Goal: Check status: Check status

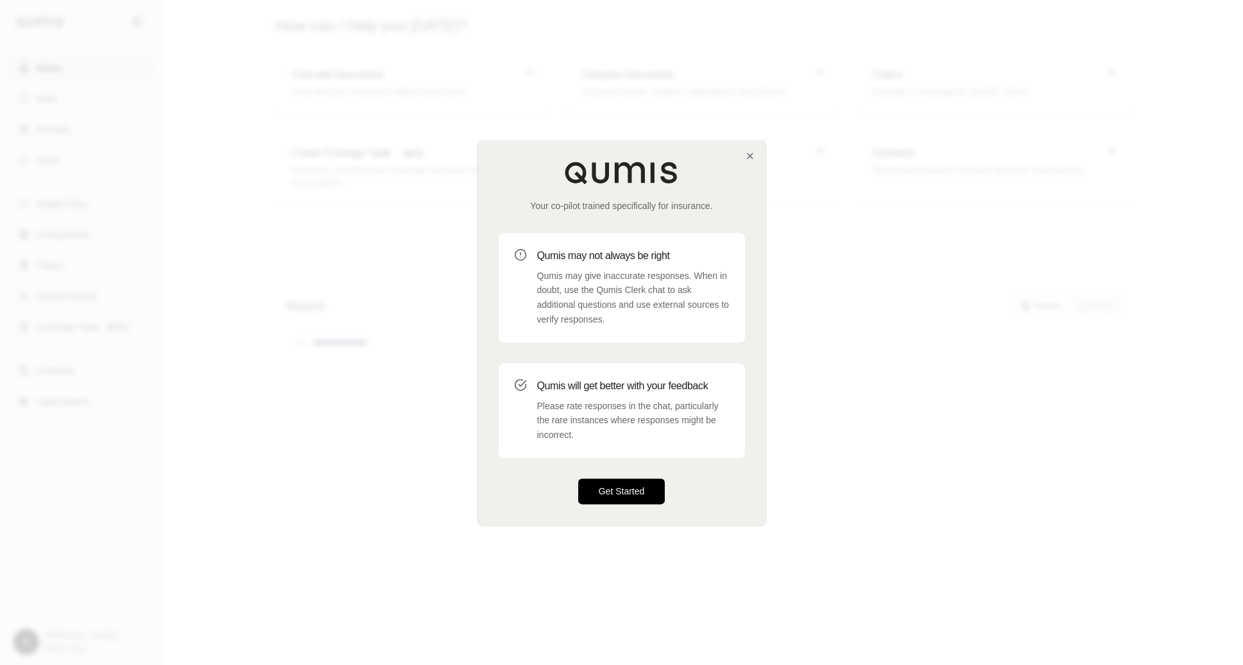
click at [622, 492] on button "Get Started" at bounding box center [621, 491] width 87 height 26
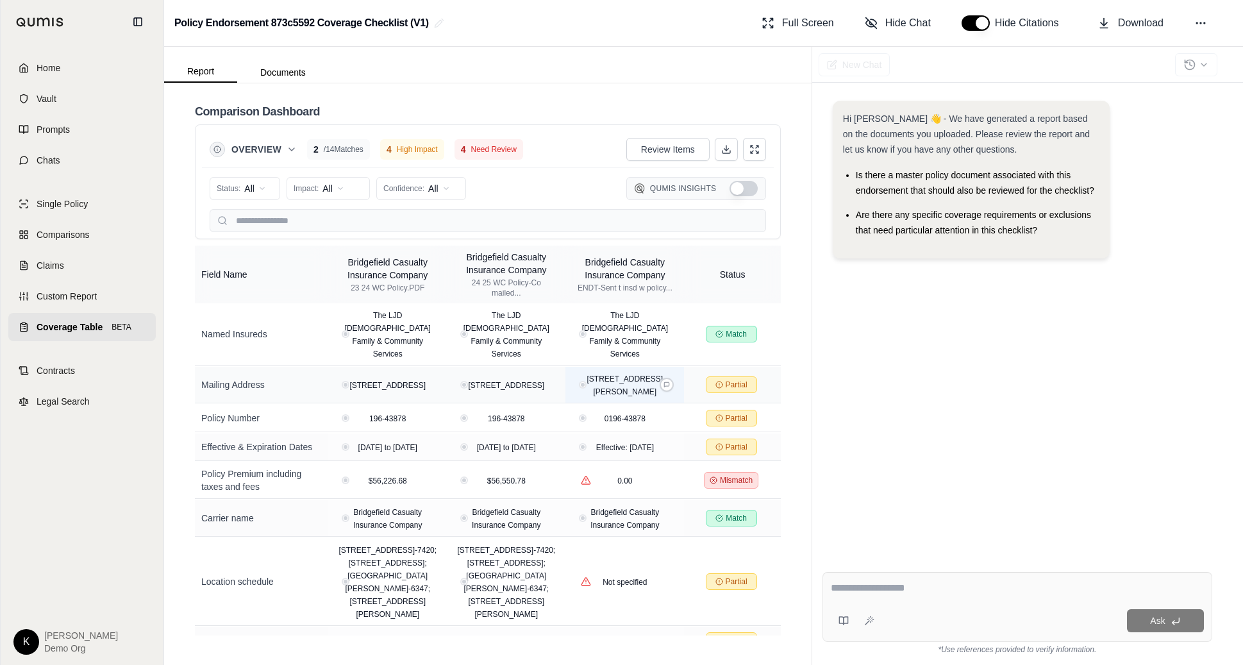
click at [630, 374] on span "117 W Duval St Ste 335 Jacksonville, FL 32202-5717" at bounding box center [625, 385] width 76 height 22
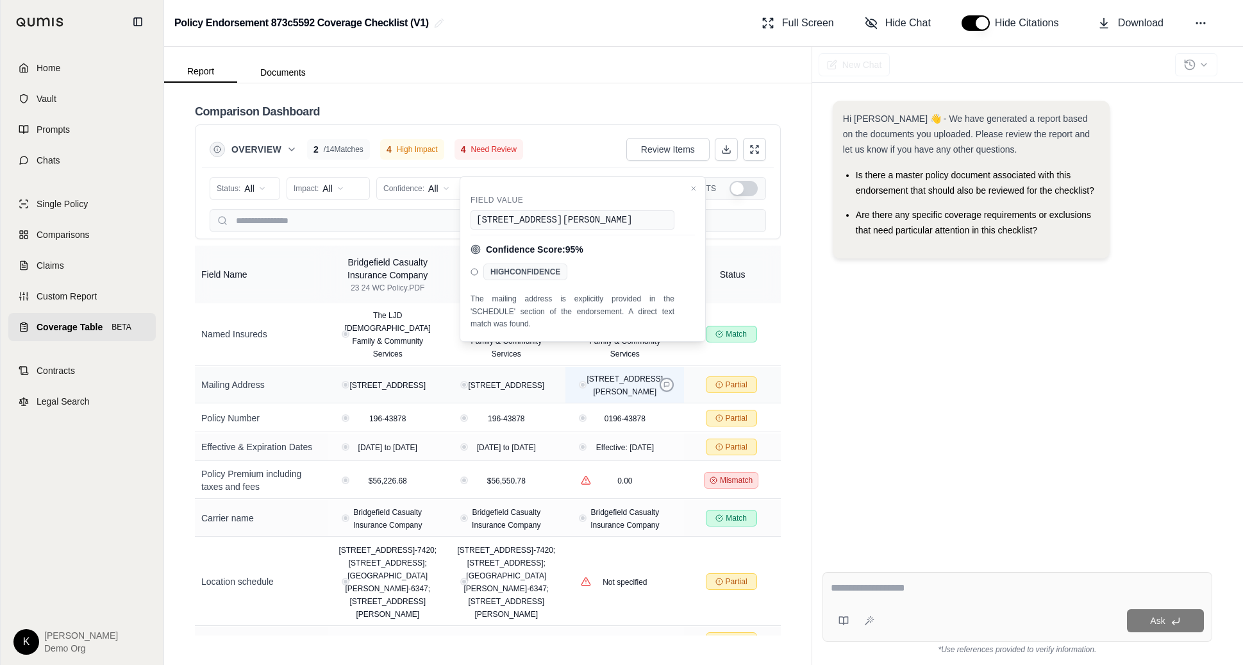
click at [662, 378] on button at bounding box center [667, 385] width 14 height 14
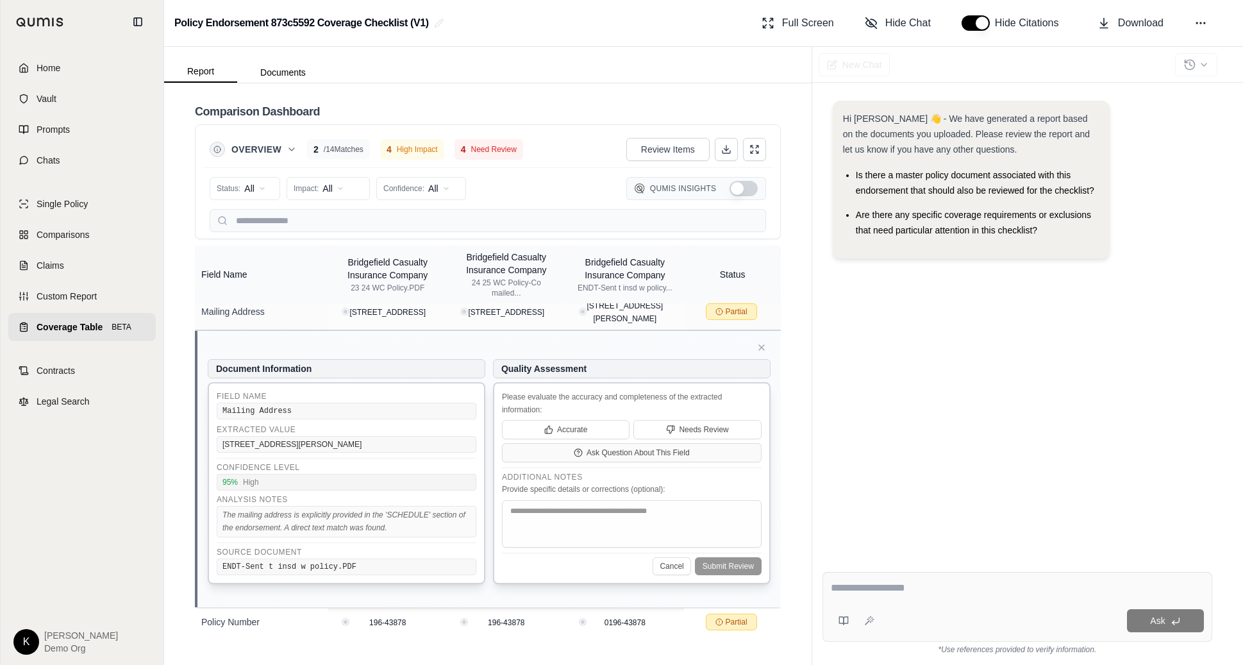
scroll to position [67, 0]
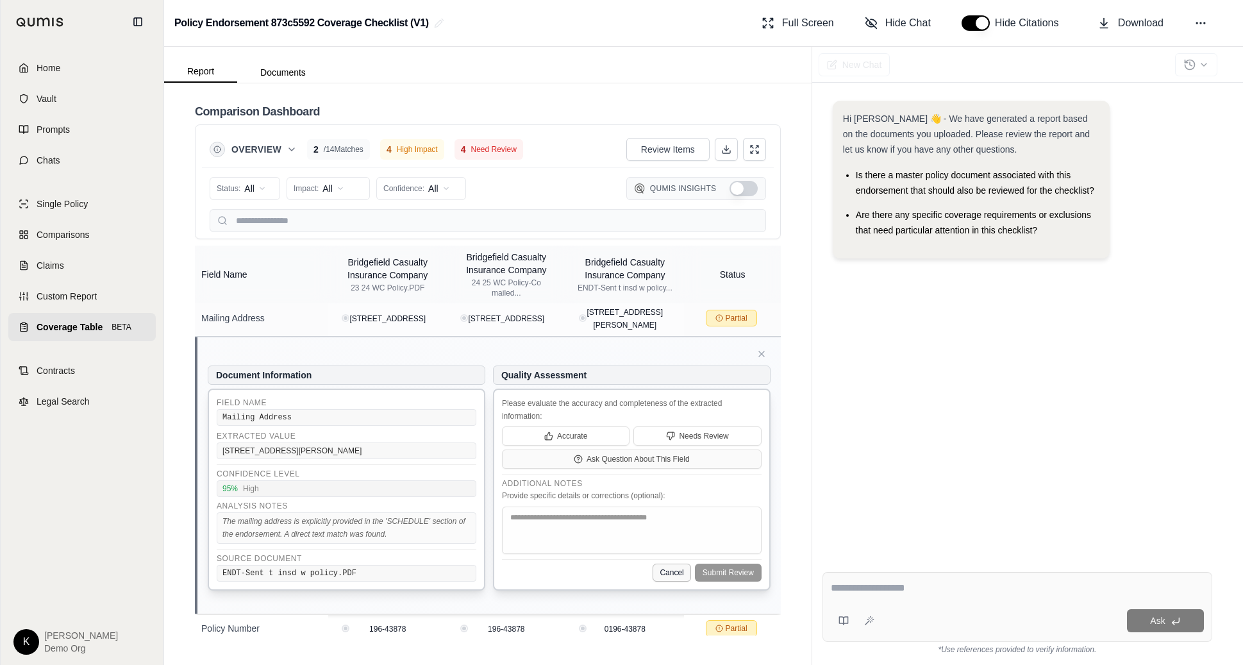
click at [671, 565] on button "Cancel" at bounding box center [672, 573] width 38 height 18
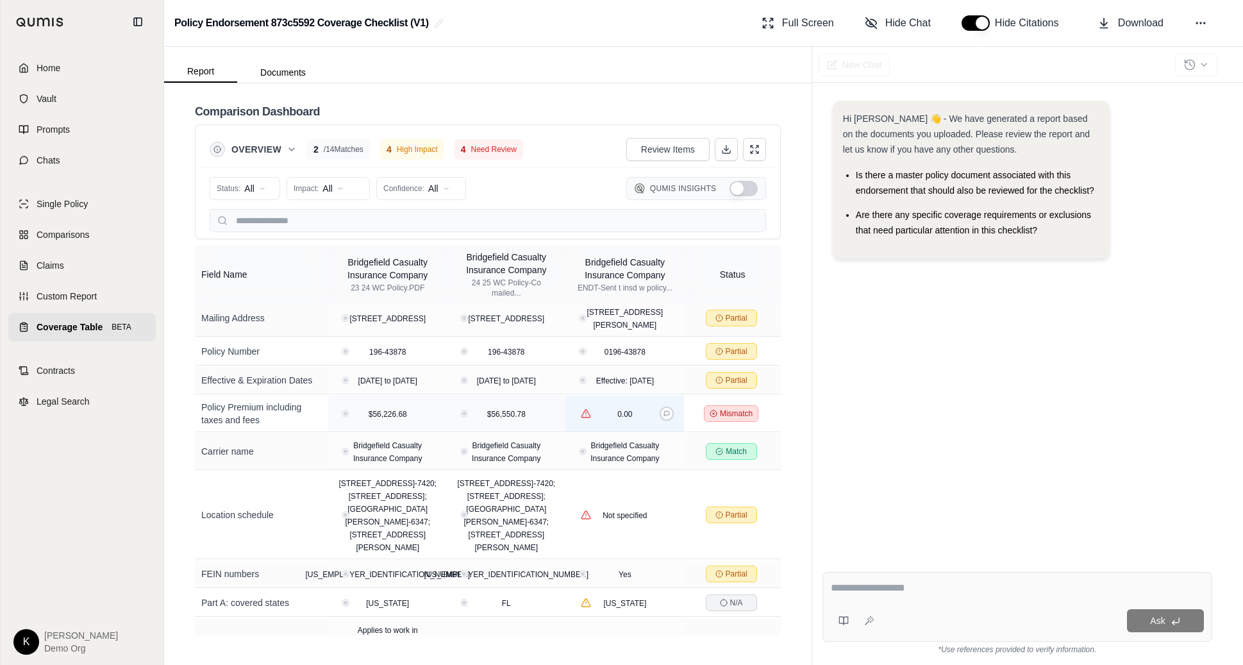
click at [628, 413] on span "0.00" at bounding box center [624, 414] width 15 height 9
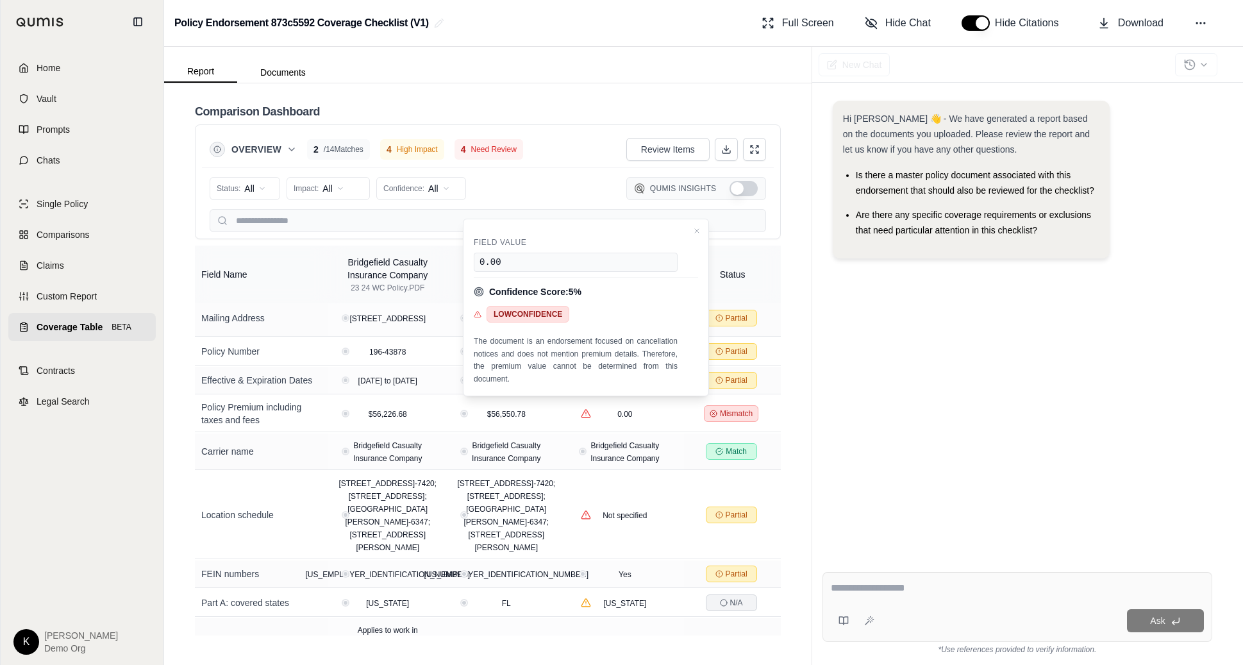
click at [905, 460] on div "Hi Kyle 👋 - We have generated a report based on the documents you uploaded. Ple…" at bounding box center [1018, 320] width 390 height 461
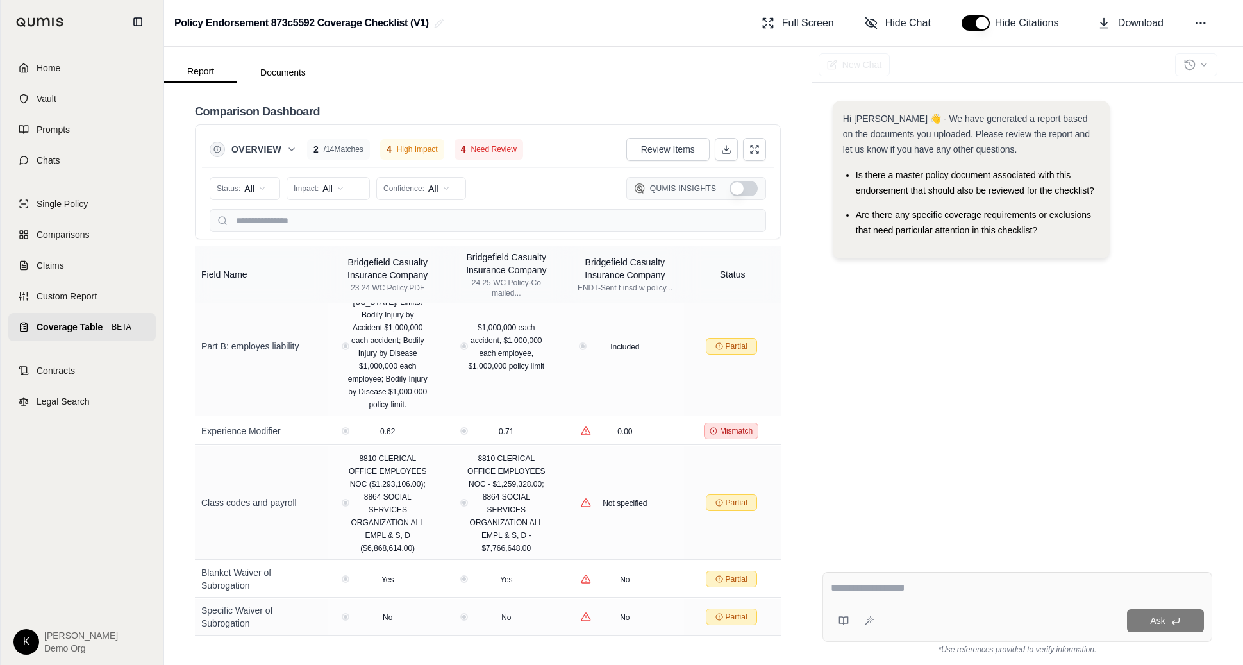
scroll to position [455, 0]
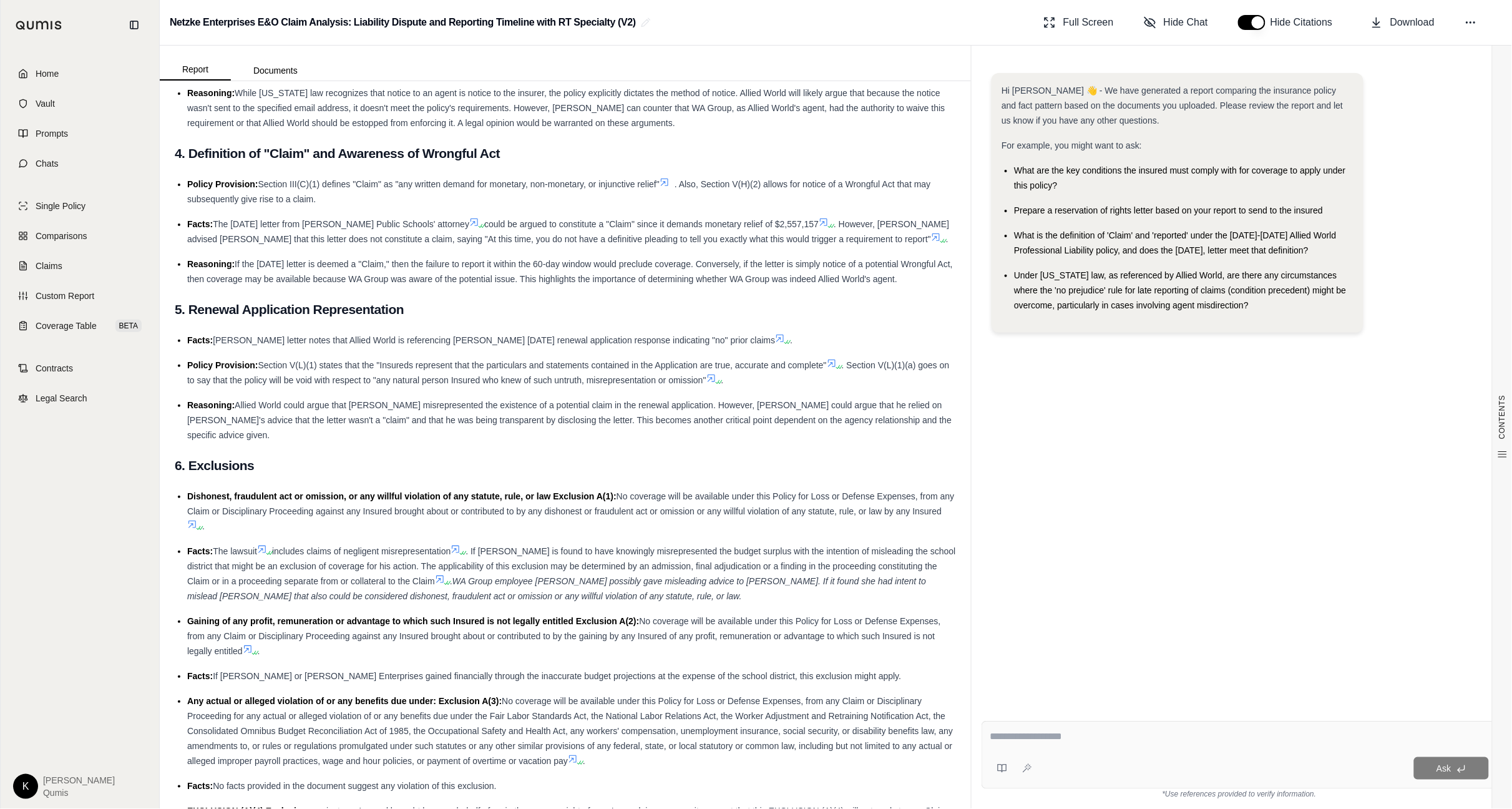
scroll to position [2176, 0]
